Goal: Information Seeking & Learning: Learn about a topic

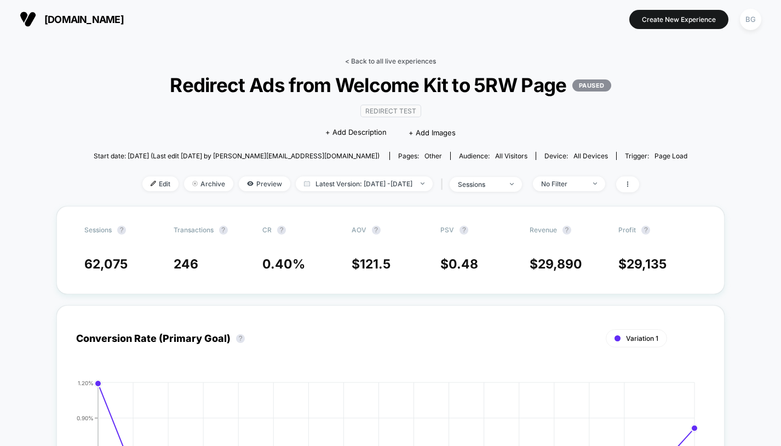
click at [391, 62] on link "< Back to all live experiences" at bounding box center [390, 61] width 91 height 8
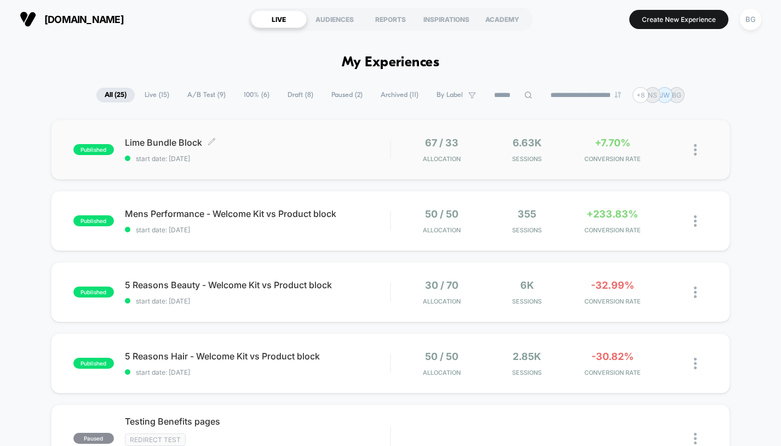
click at [246, 145] on span "Lime Bundle Block Click to edit experience details" at bounding box center [257, 142] width 265 height 11
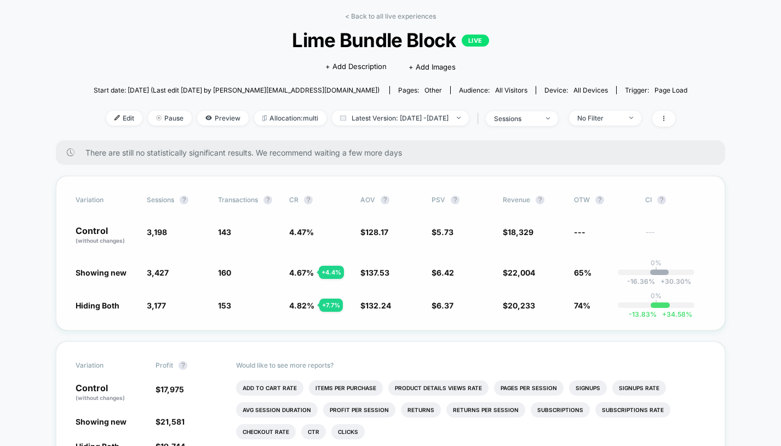
scroll to position [44, 0]
click at [577, 275] on span "65%" at bounding box center [583, 272] width 18 height 9
click at [592, 281] on div "Variation Sessions ? Transactions ? CR ? AOV ? PSV ? Revenue ? OTW ? CI ? Contr…" at bounding box center [390, 253] width 669 height 154
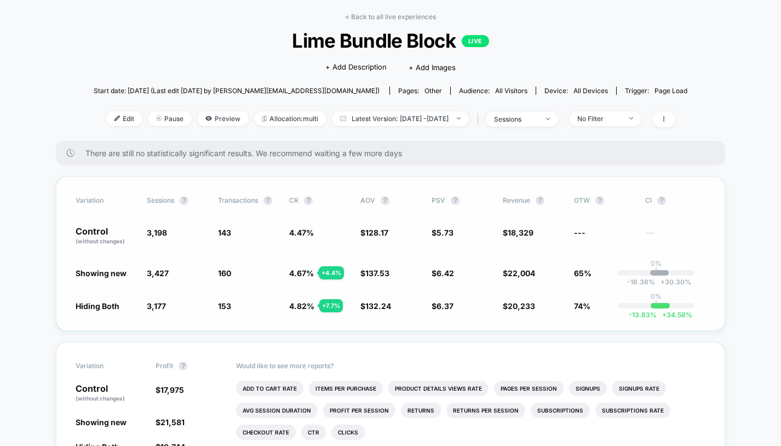
click at [584, 271] on span "65%" at bounding box center [583, 272] width 18 height 9
click at [584, 303] on span "74%" at bounding box center [582, 305] width 16 height 9
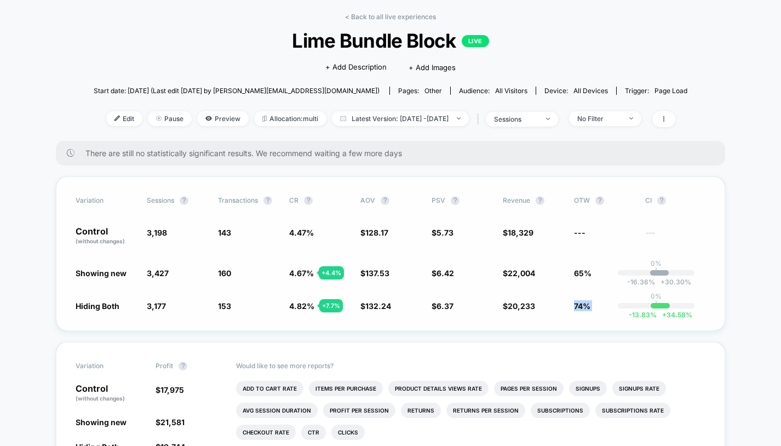
click at [581, 308] on span "74%" at bounding box center [582, 305] width 16 height 9
drag, startPoint x: 281, startPoint y: 307, endPoint x: 320, endPoint y: 307, distance: 38.3
click at [320, 307] on div "Hiding Both 3,177 - 0.66 % 153 + 7.7 % 4.82 % + 7.7 % $ 132.24 + 3.2 % $ 6.37 +…" at bounding box center [391, 305] width 630 height 11
click at [311, 306] on span "4.82 %" at bounding box center [301, 305] width 25 height 9
drag, startPoint x: 308, startPoint y: 201, endPoint x: 294, endPoint y: 252, distance: 52.2
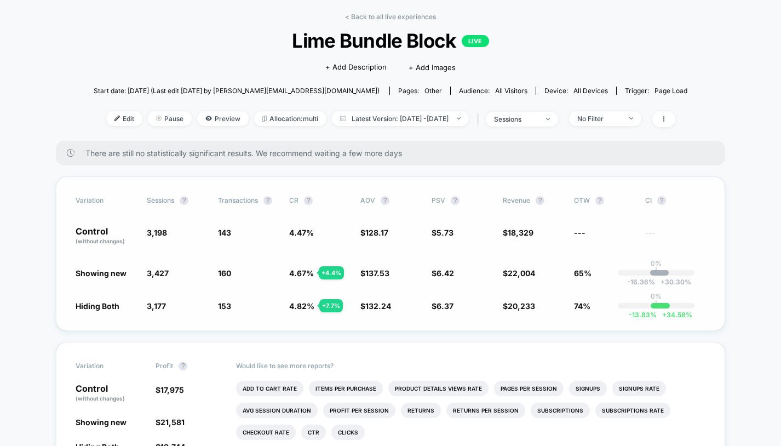
click at [294, 252] on div "Variation Sessions ? Transactions ? CR ? AOV ? PSV ? Revenue ? OTW ? CI ? Contr…" at bounding box center [390, 253] width 669 height 154
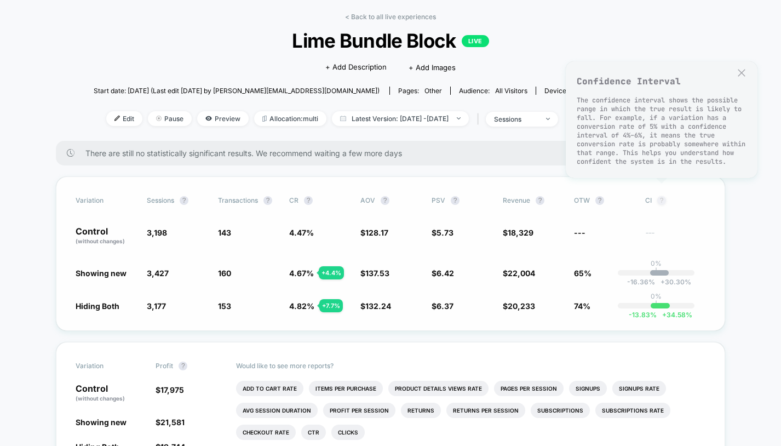
click at [662, 201] on button "?" at bounding box center [661, 200] width 9 height 9
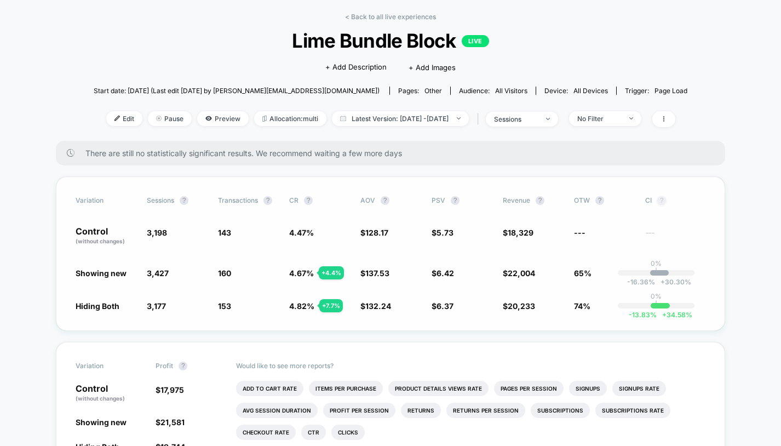
click at [662, 203] on button "?" at bounding box center [661, 200] width 9 height 9
click at [660, 301] on span "0% |" at bounding box center [655, 300] width 11 height 16
click at [659, 303] on div "-13.83 % + 34.58 %" at bounding box center [659, 305] width 19 height 5
click at [643, 313] on span "-13.83 %" at bounding box center [642, 314] width 28 height 8
click at [674, 313] on span "+ 34.58 %" at bounding box center [674, 314] width 36 height 8
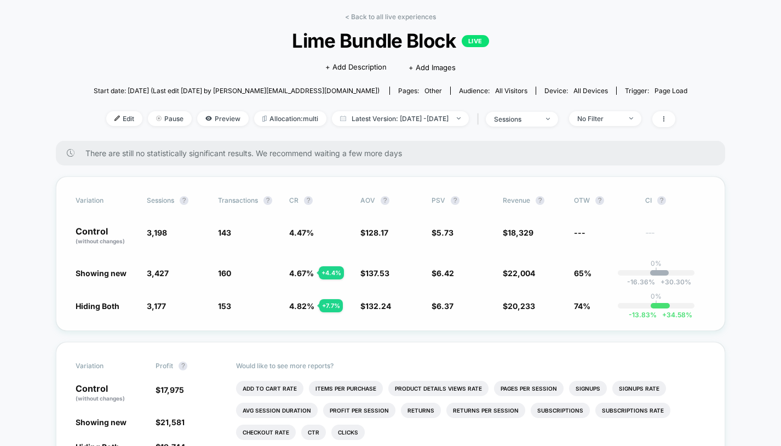
click at [693, 313] on div "Variation Sessions ? Transactions ? CR ? AOV ? PSV ? Revenue ? OTW ? CI ? Contr…" at bounding box center [390, 253] width 669 height 154
click at [651, 313] on span "-13.83 %" at bounding box center [642, 314] width 28 height 8
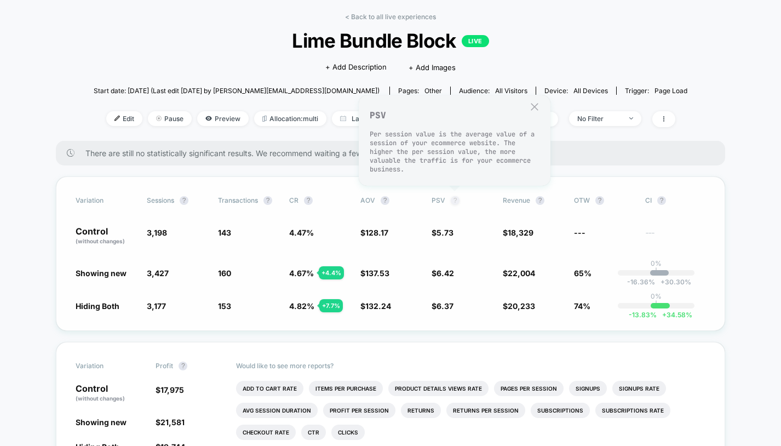
click at [454, 200] on button "?" at bounding box center [455, 200] width 9 height 9
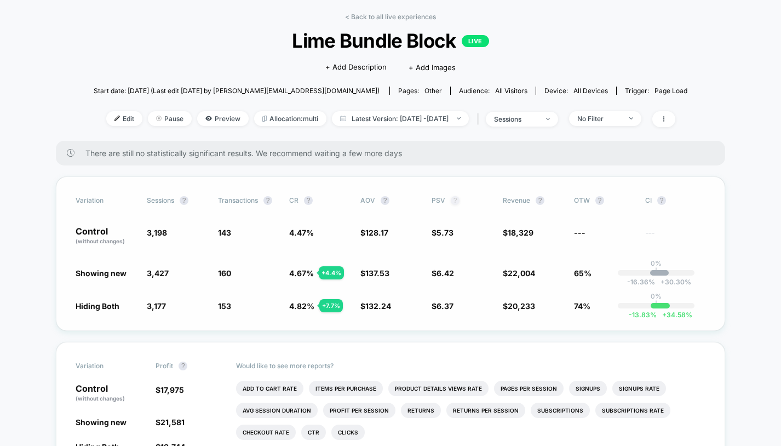
click at [454, 200] on button "?" at bounding box center [455, 200] width 9 height 9
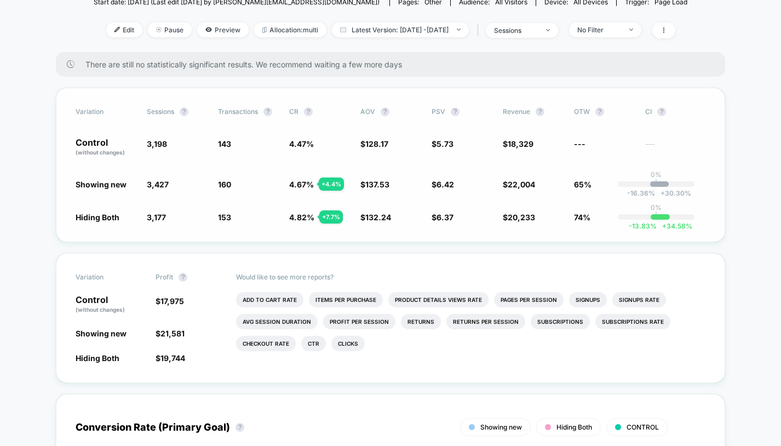
scroll to position [99, 0]
